Goal: Use online tool/utility: Utilize a website feature to perform a specific function

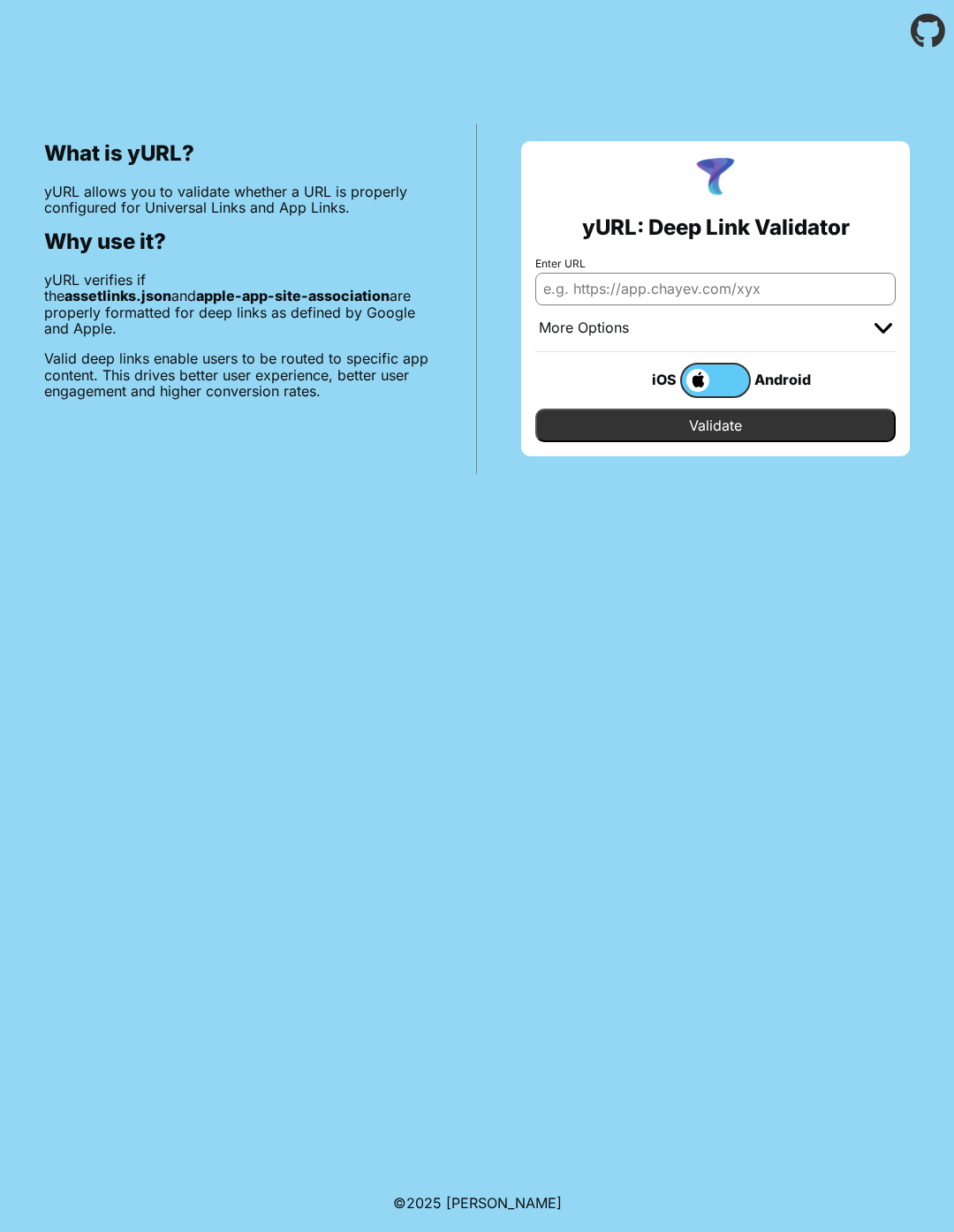
click at [616, 294] on input "Enter URL" at bounding box center [715, 288] width 360 height 32
paste input "[URL][DOMAIN_NAME]"
type input "[URL][DOMAIN_NAME]"
click at [704, 427] on input "Validate" at bounding box center [715, 426] width 360 height 34
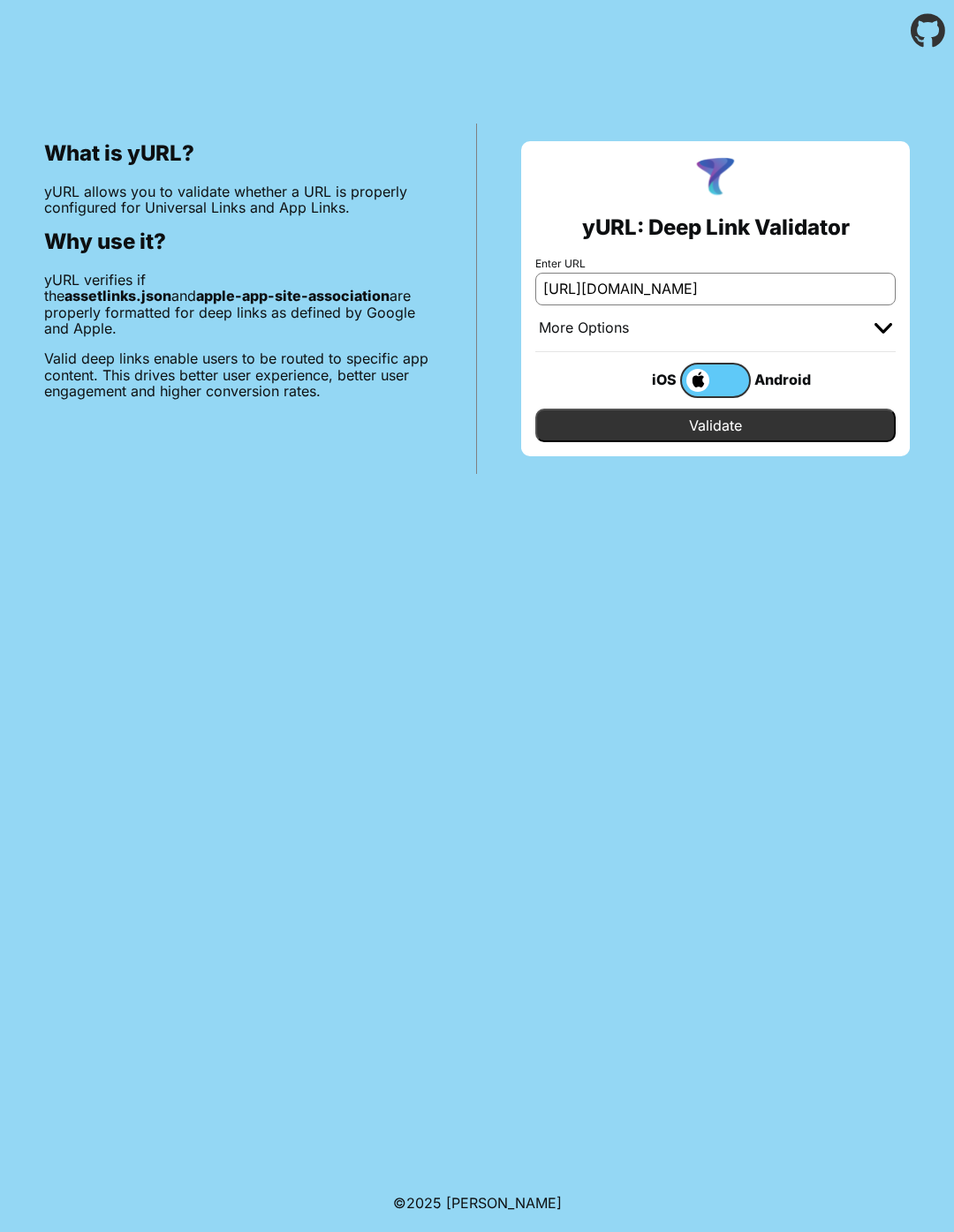
scroll to position [0, 0]
click at [881, 329] on img at bounding box center [883, 328] width 18 height 11
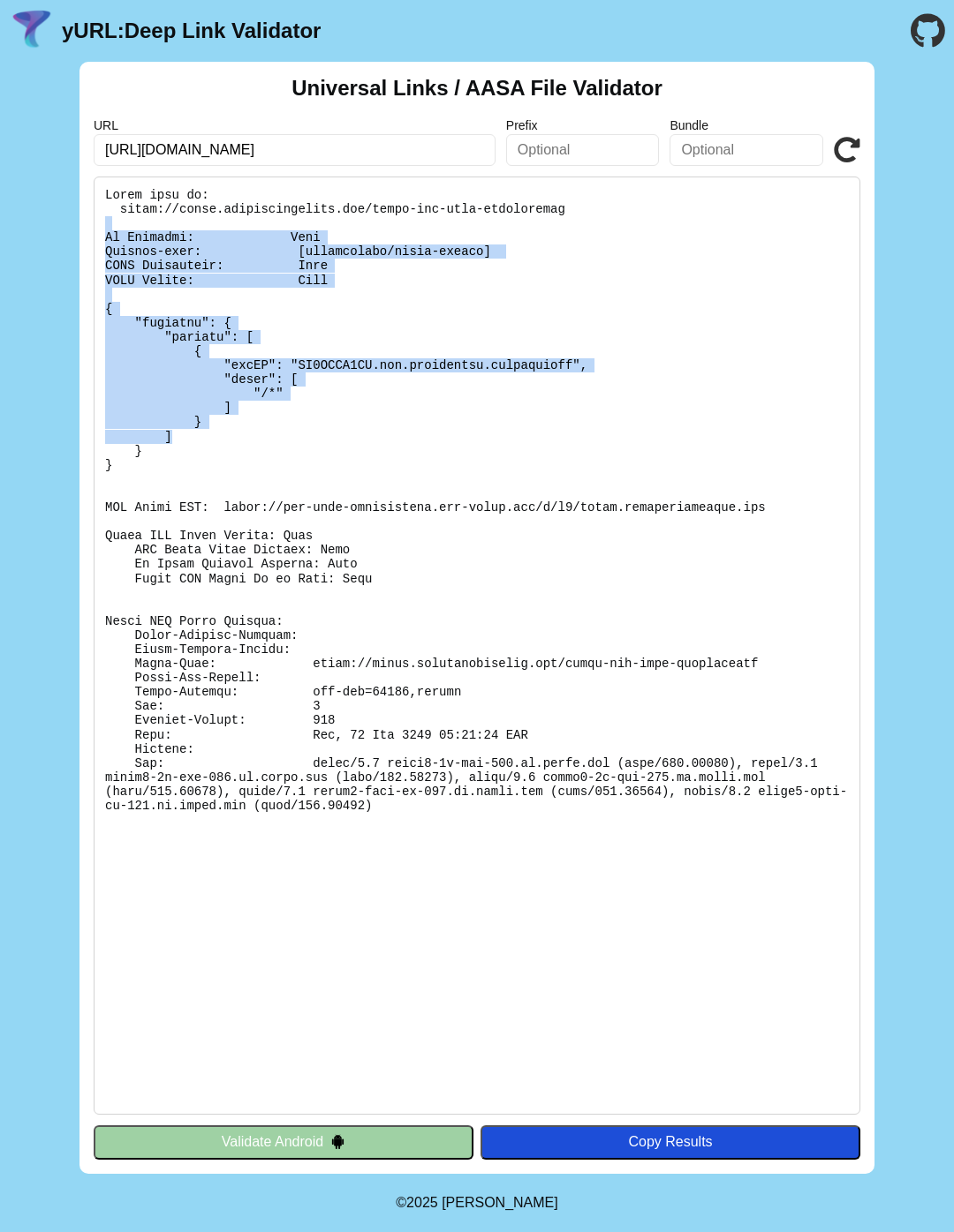
drag, startPoint x: 300, startPoint y: 225, endPoint x: 498, endPoint y: 437, distance: 290.1
click at [401, 437] on pre at bounding box center [477, 646] width 767 height 939
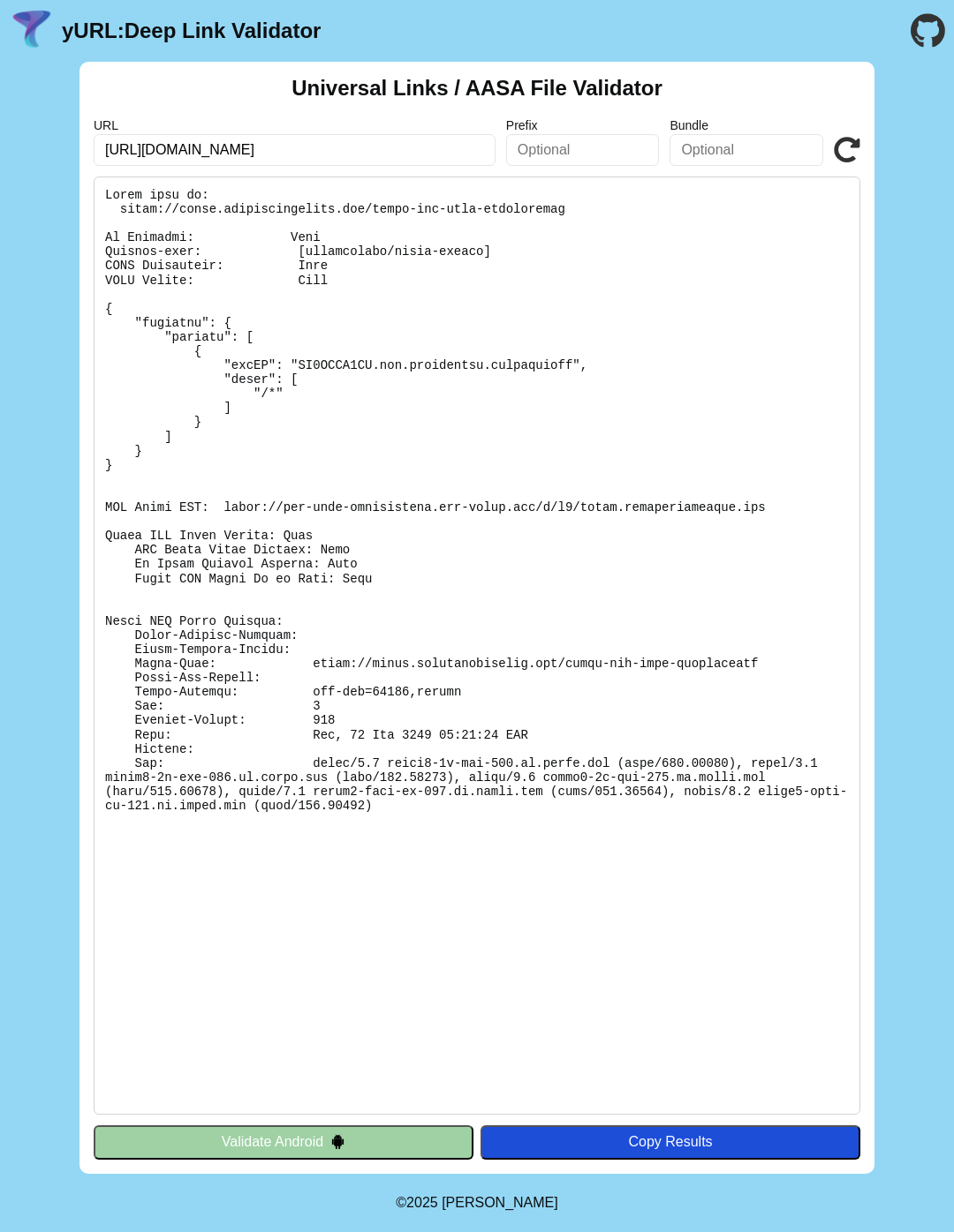
click at [507, 437] on pre at bounding box center [477, 646] width 767 height 939
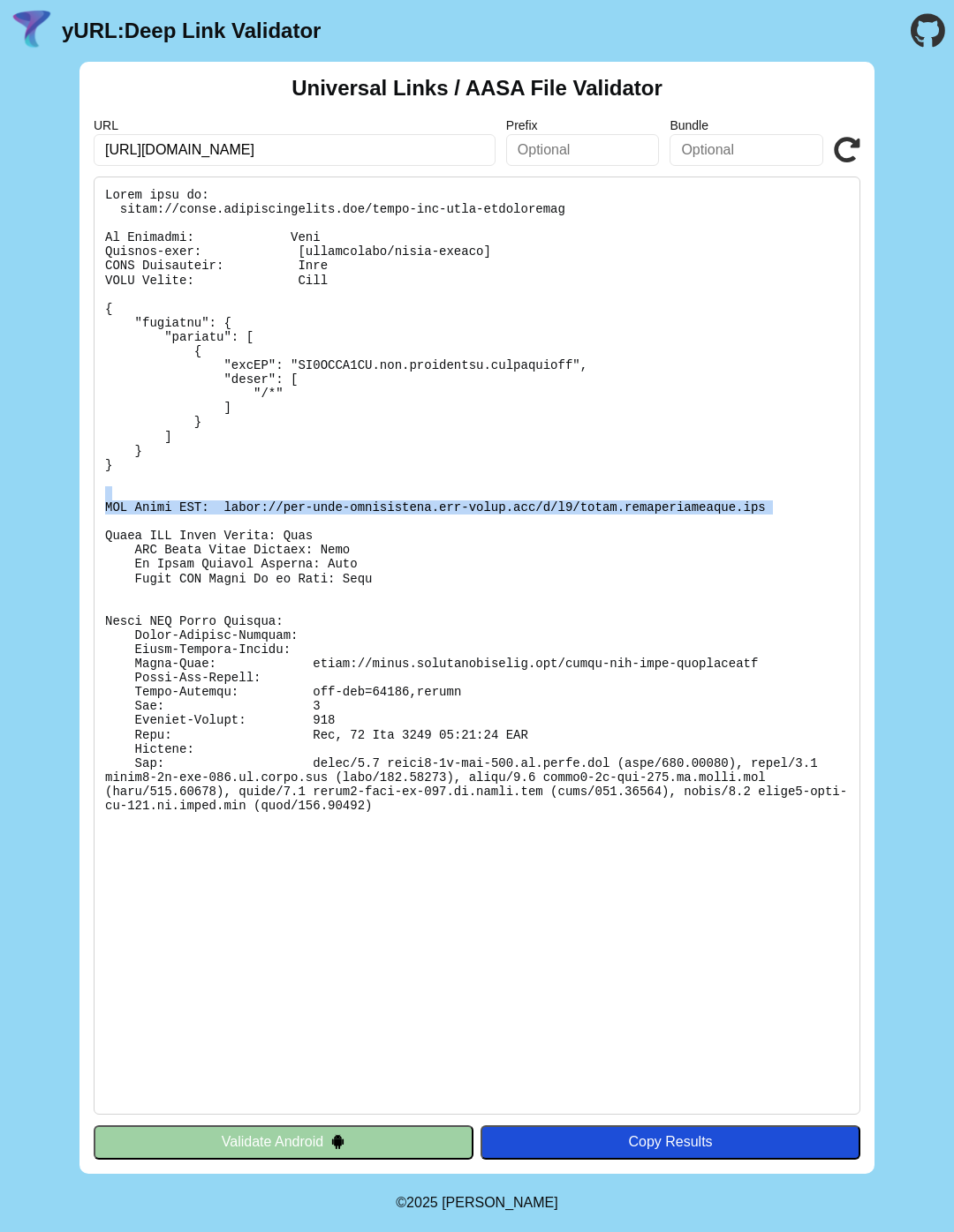
drag, startPoint x: 223, startPoint y: 499, endPoint x: 334, endPoint y: 516, distance: 112.3
click at [334, 516] on pre at bounding box center [477, 646] width 767 height 939
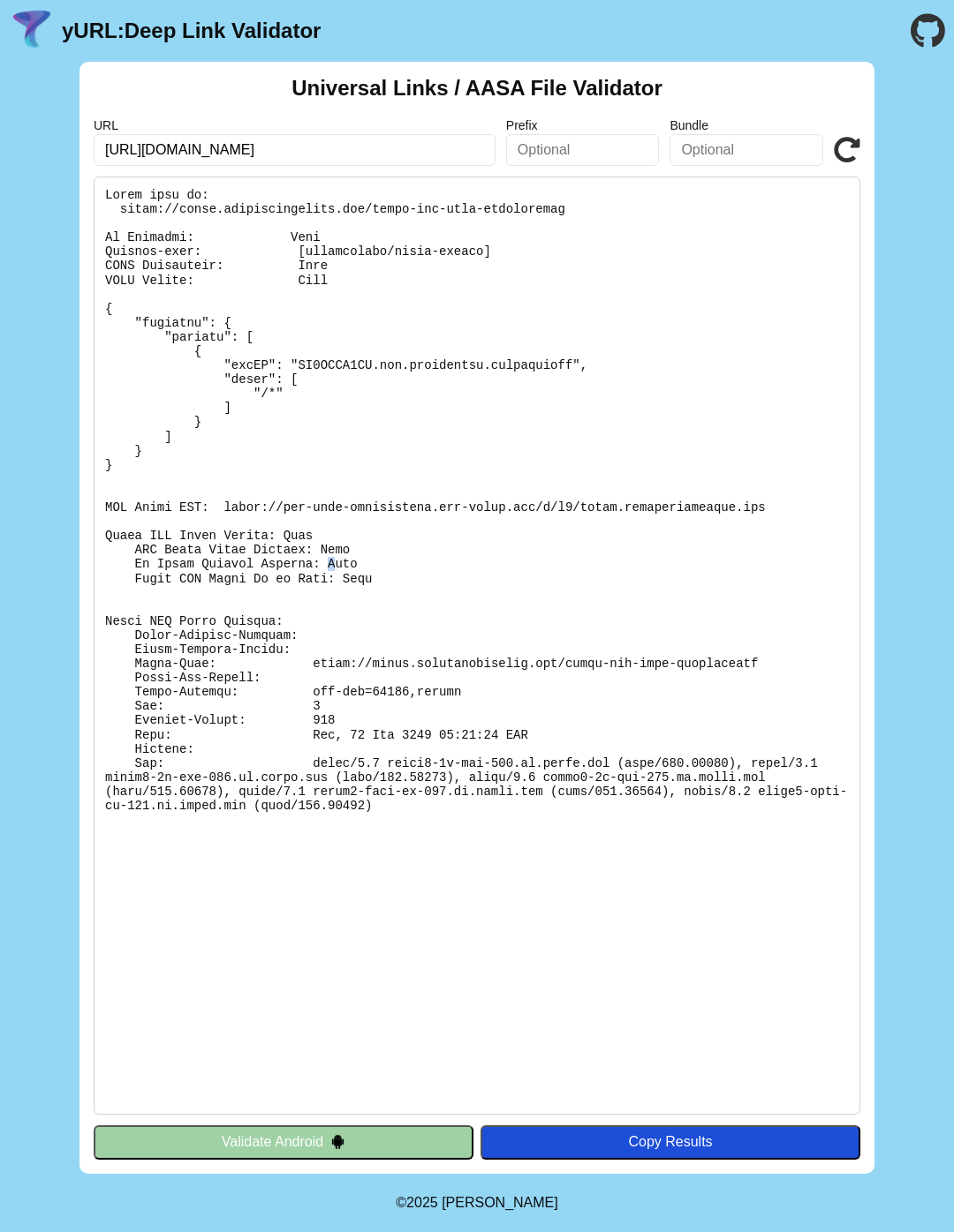
click at [332, 566] on pre at bounding box center [477, 646] width 767 height 939
drag, startPoint x: 179, startPoint y: 534, endPoint x: 452, endPoint y: 583, distance: 277.4
click at [434, 582] on pre at bounding box center [477, 646] width 767 height 939
click at [515, 588] on pre at bounding box center [477, 646] width 767 height 939
